Goal: Task Accomplishment & Management: Use online tool/utility

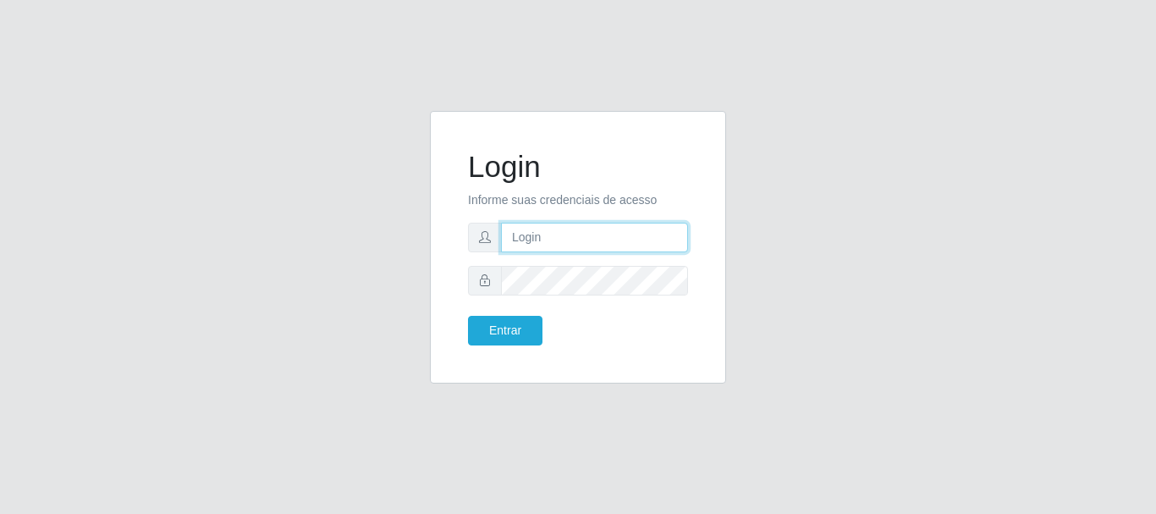
click at [531, 234] on input "text" at bounding box center [594, 238] width 187 height 30
type input "[EMAIL_ADDRESS][DOMAIN_NAME]"
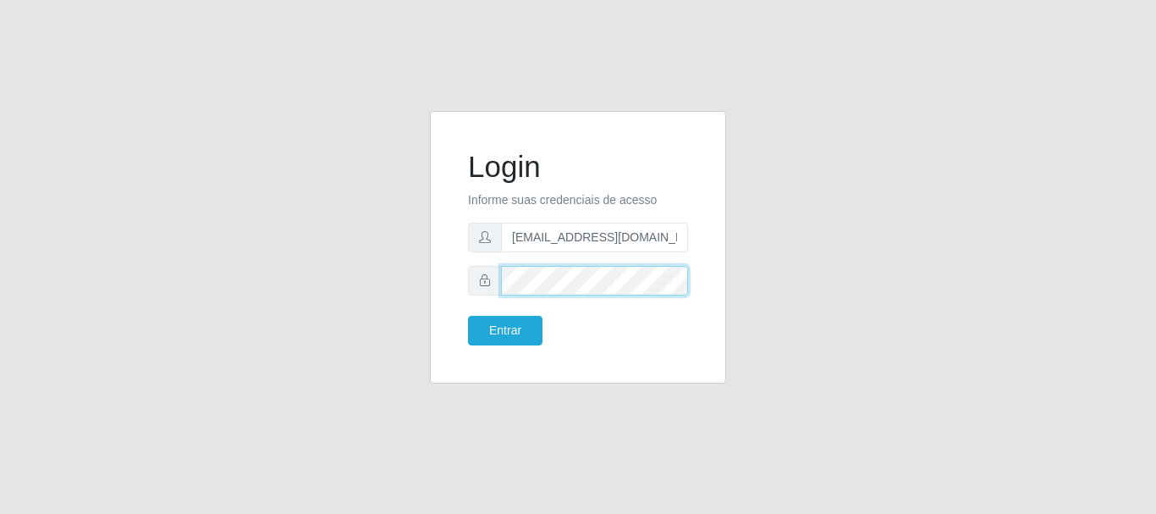
click at [468, 316] on button "Entrar" at bounding box center [505, 331] width 74 height 30
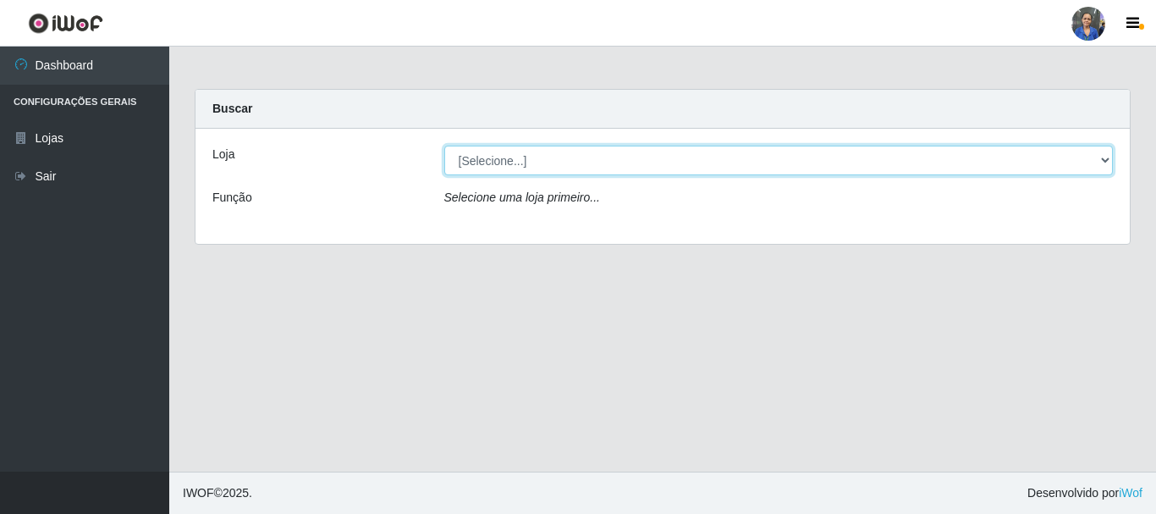
click at [1103, 150] on select "[Selecione...] SuperFácil Atacado - Rodoviária" at bounding box center [778, 161] width 669 height 30
select select "400"
click at [444, 146] on select "[Selecione...] SuperFácil Atacado - Rodoviária" at bounding box center [778, 161] width 669 height 30
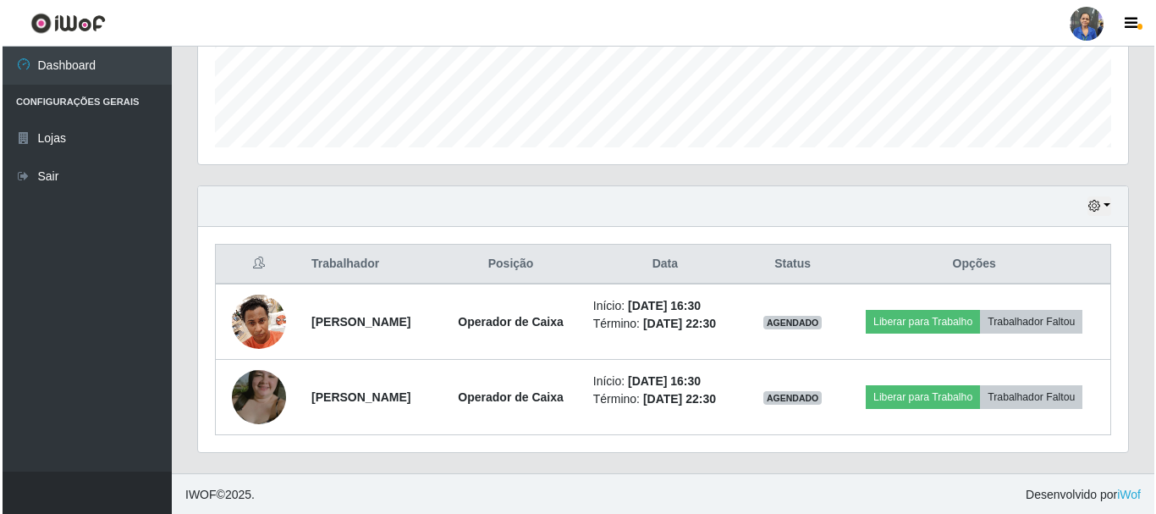
scroll to position [460, 0]
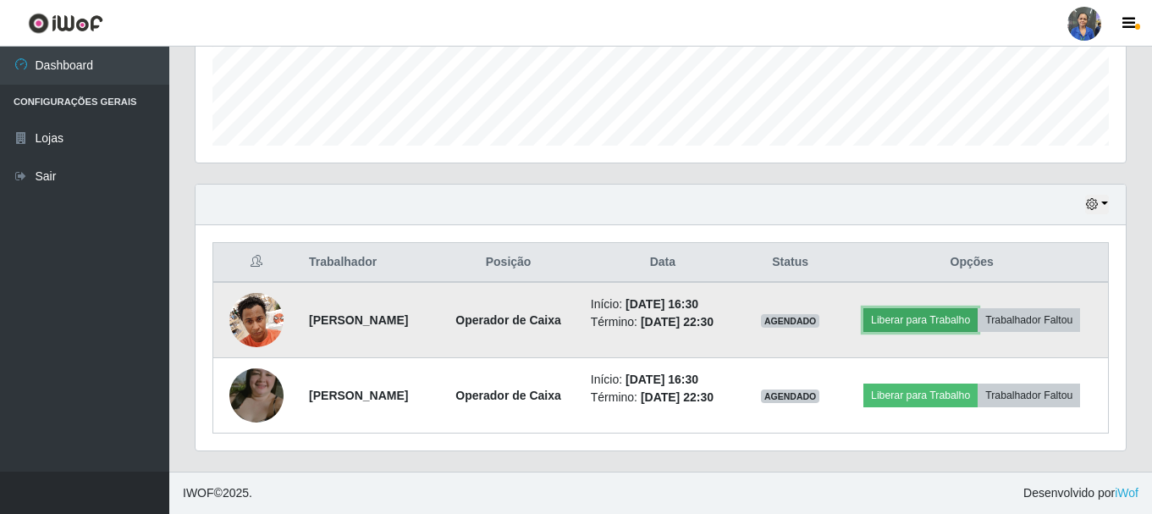
click at [941, 318] on button "Liberar para Trabalho" at bounding box center [920, 320] width 114 height 24
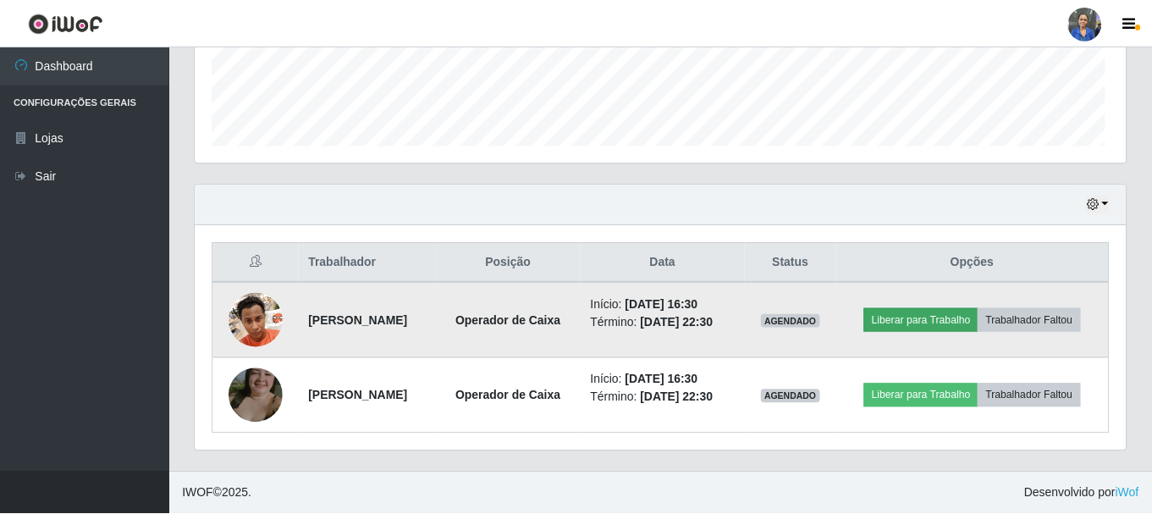
scroll to position [351, 922]
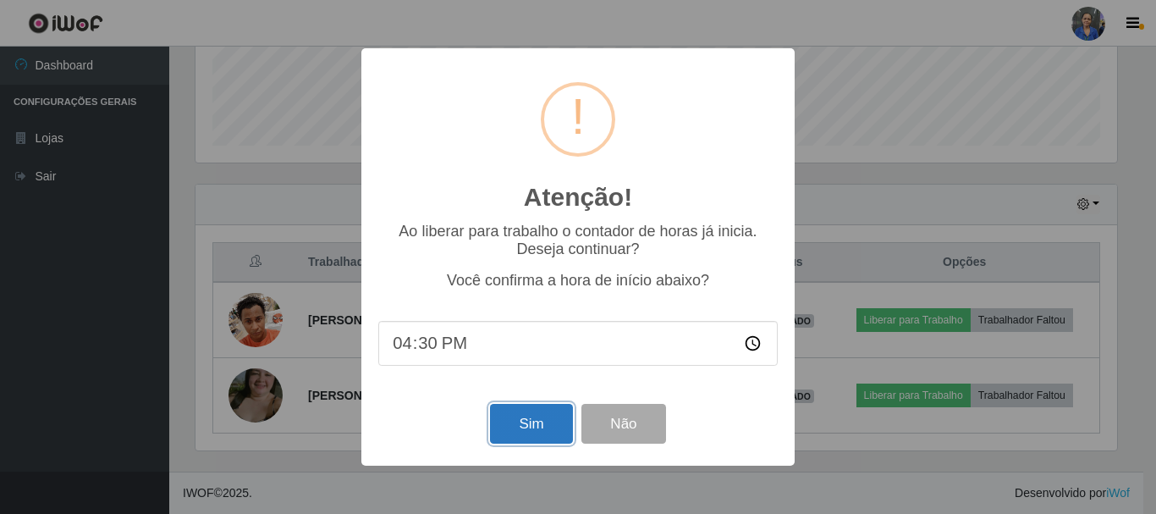
click at [527, 427] on button "Sim" at bounding box center [531, 424] width 82 height 40
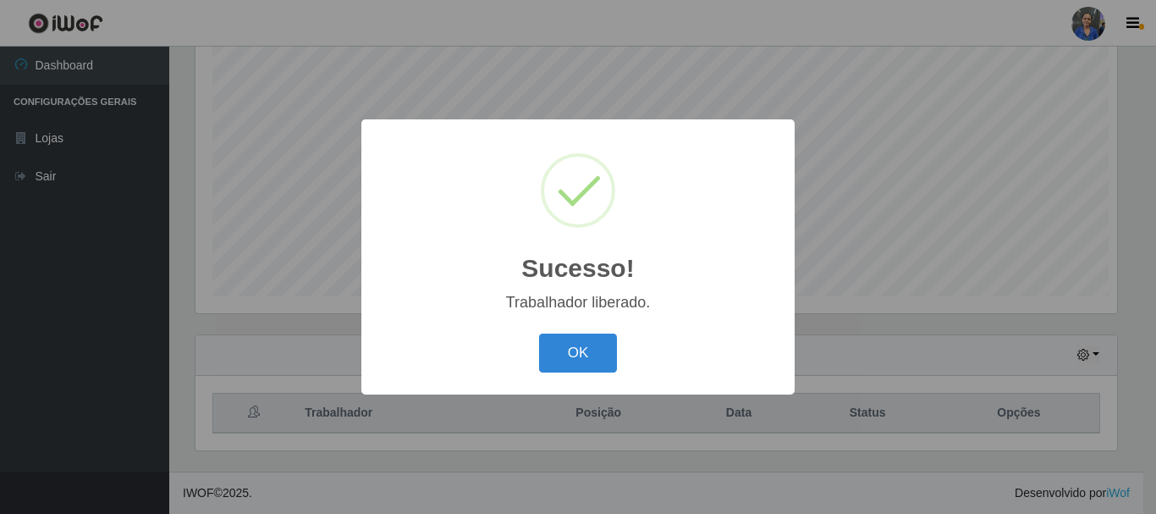
click at [931, 397] on div "Sucesso! × Trabalhador liberado. OK Cancel" at bounding box center [578, 257] width 1156 height 514
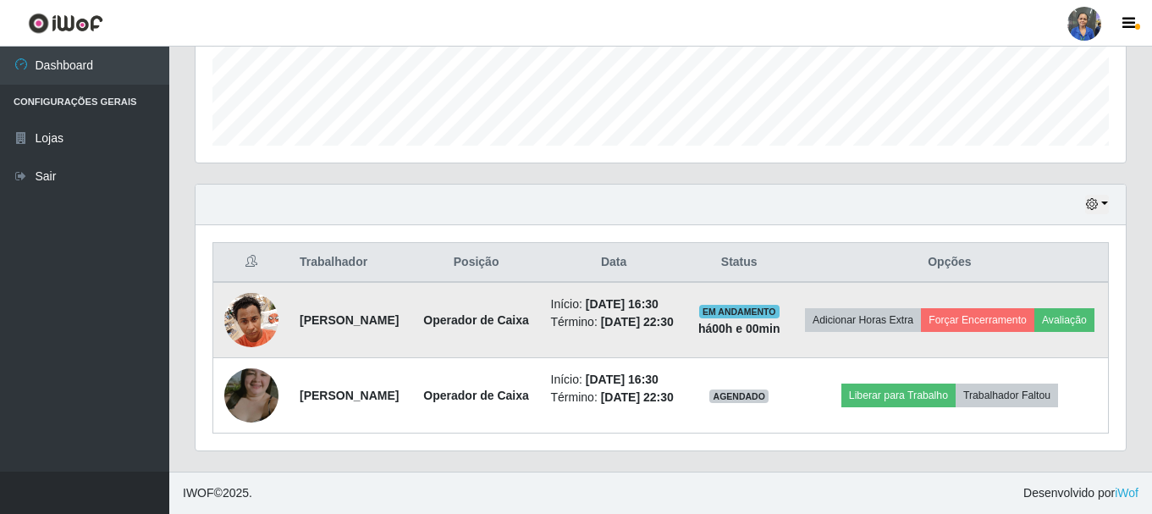
scroll to position [485, 0]
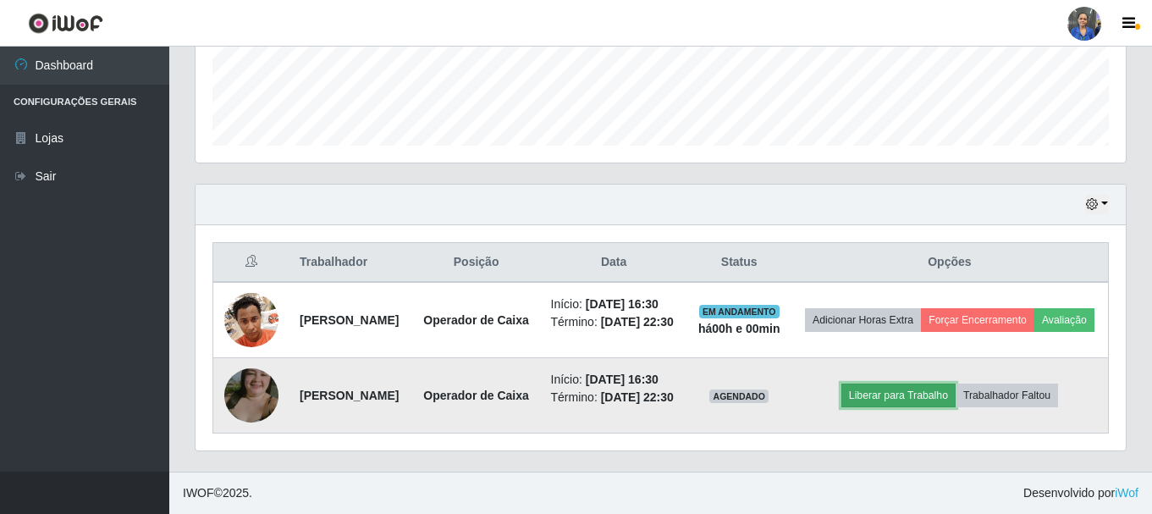
click at [903, 389] on button "Liberar para Trabalho" at bounding box center [898, 395] width 114 height 24
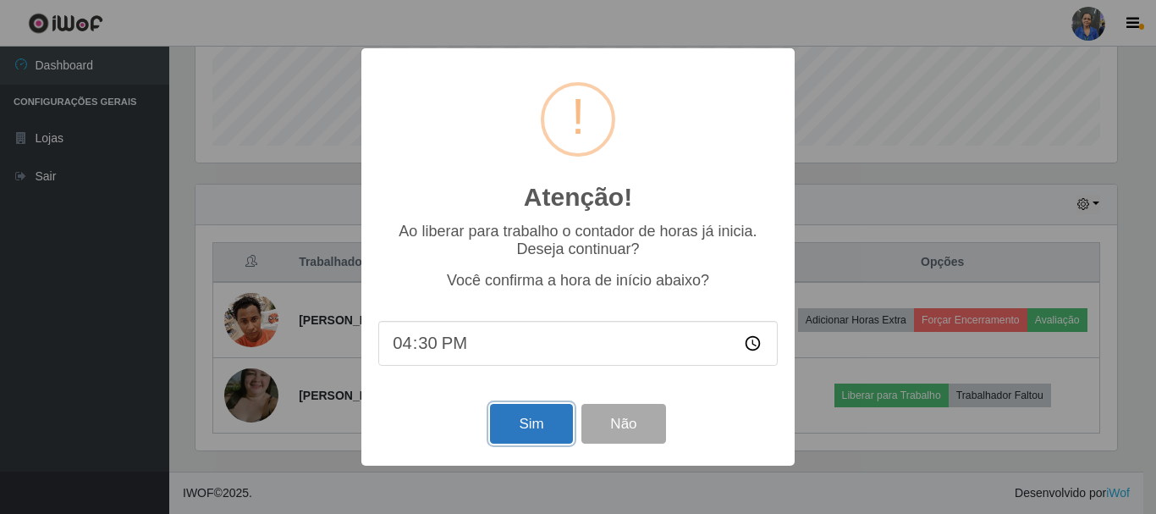
click at [515, 421] on button "Sim" at bounding box center [531, 424] width 82 height 40
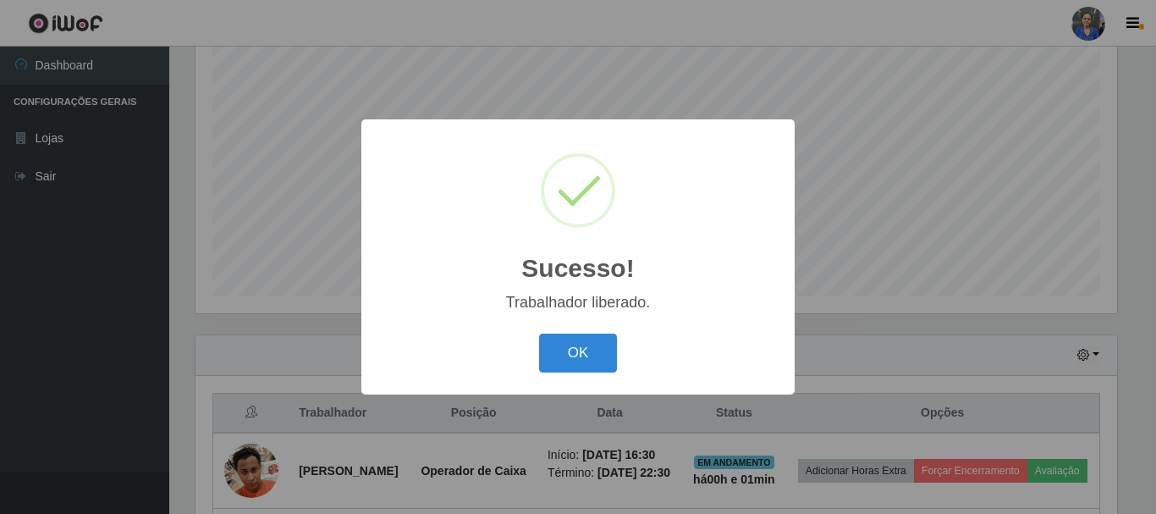
click at [591, 366] on button "OK" at bounding box center [578, 353] width 79 height 40
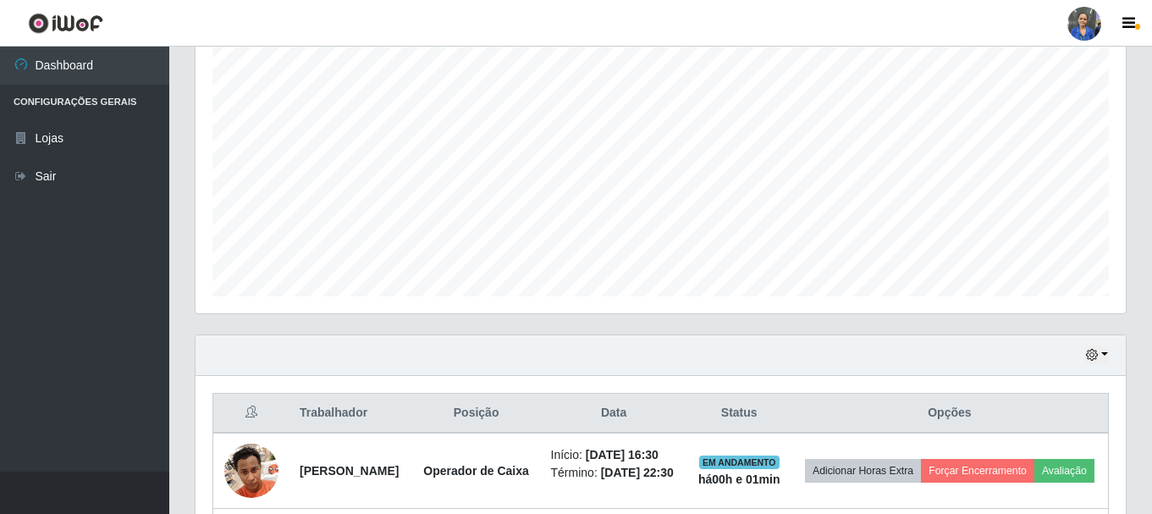
scroll to position [485, 0]
